Goal: Navigation & Orientation: Find specific page/section

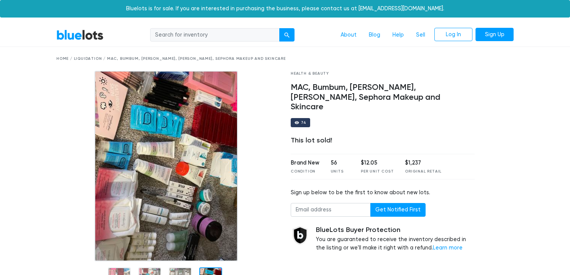
click at [85, 58] on div "Home / Liquidation / MAC, Bumbum, Ulta, Kylie, Sephora Makeup and Skincare" at bounding box center [284, 59] width 457 height 6
click at [65, 56] on div "Home / Liquidation / MAC, Bumbum, [PERSON_NAME], [PERSON_NAME], Sephora Makeup …" at bounding box center [284, 59] width 457 height 6
click at [67, 56] on div "Home / Liquidation / MAC, Bumbum, [PERSON_NAME], [PERSON_NAME], Sephora Makeup …" at bounding box center [284, 59] width 457 height 6
click at [349, 35] on link "About" at bounding box center [348, 35] width 28 height 14
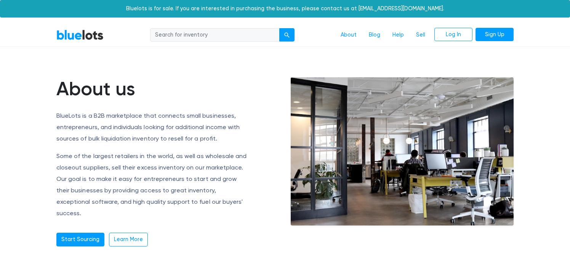
click at [95, 35] on link "BlueLots" at bounding box center [79, 34] width 47 height 11
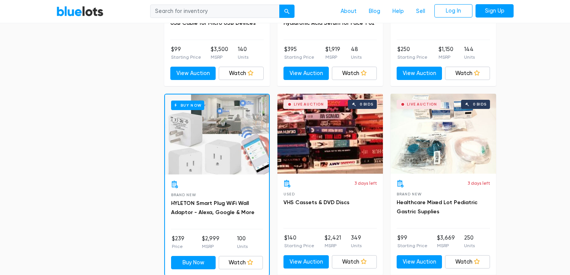
scroll to position [920, 0]
